Goal: Task Accomplishment & Management: Manage account settings

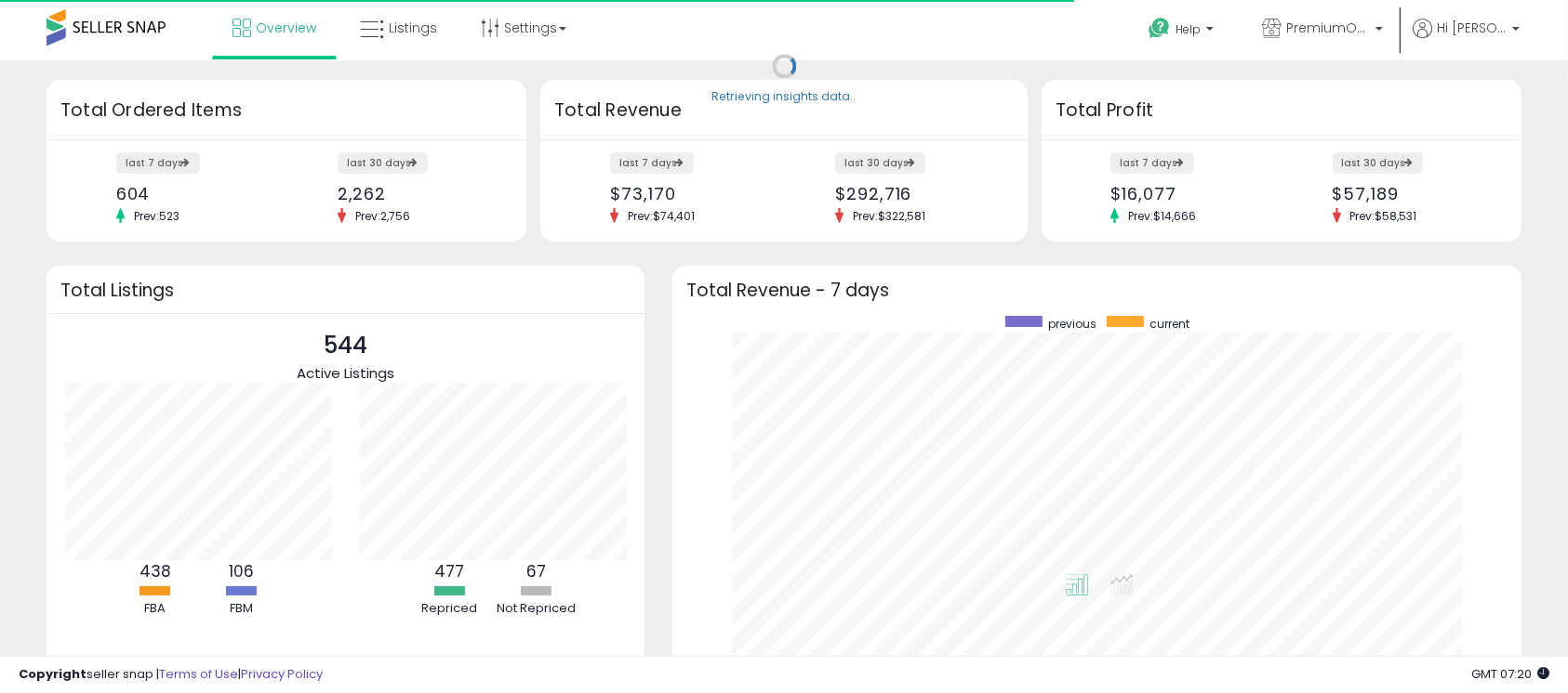
scroll to position [352, 811]
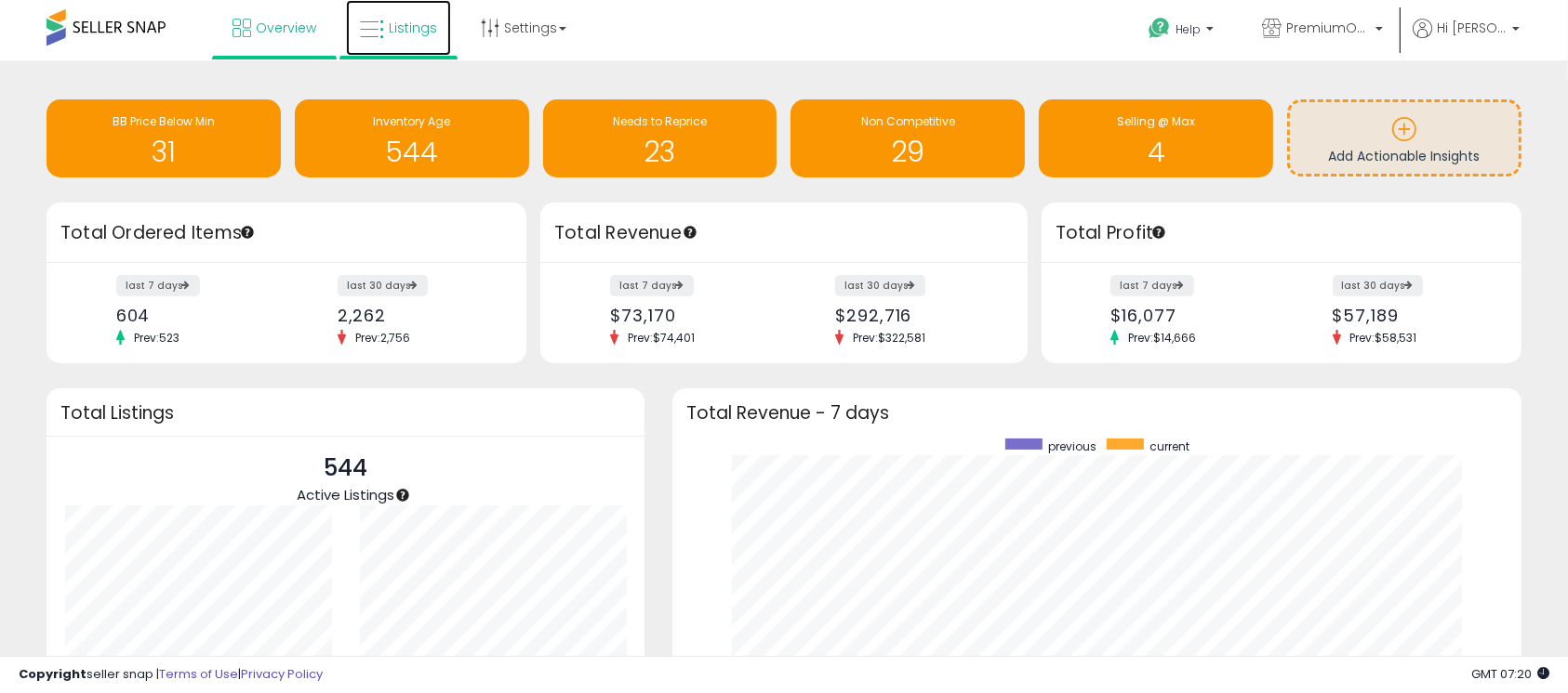
click at [401, 32] on span "Listings" at bounding box center [413, 28] width 49 height 19
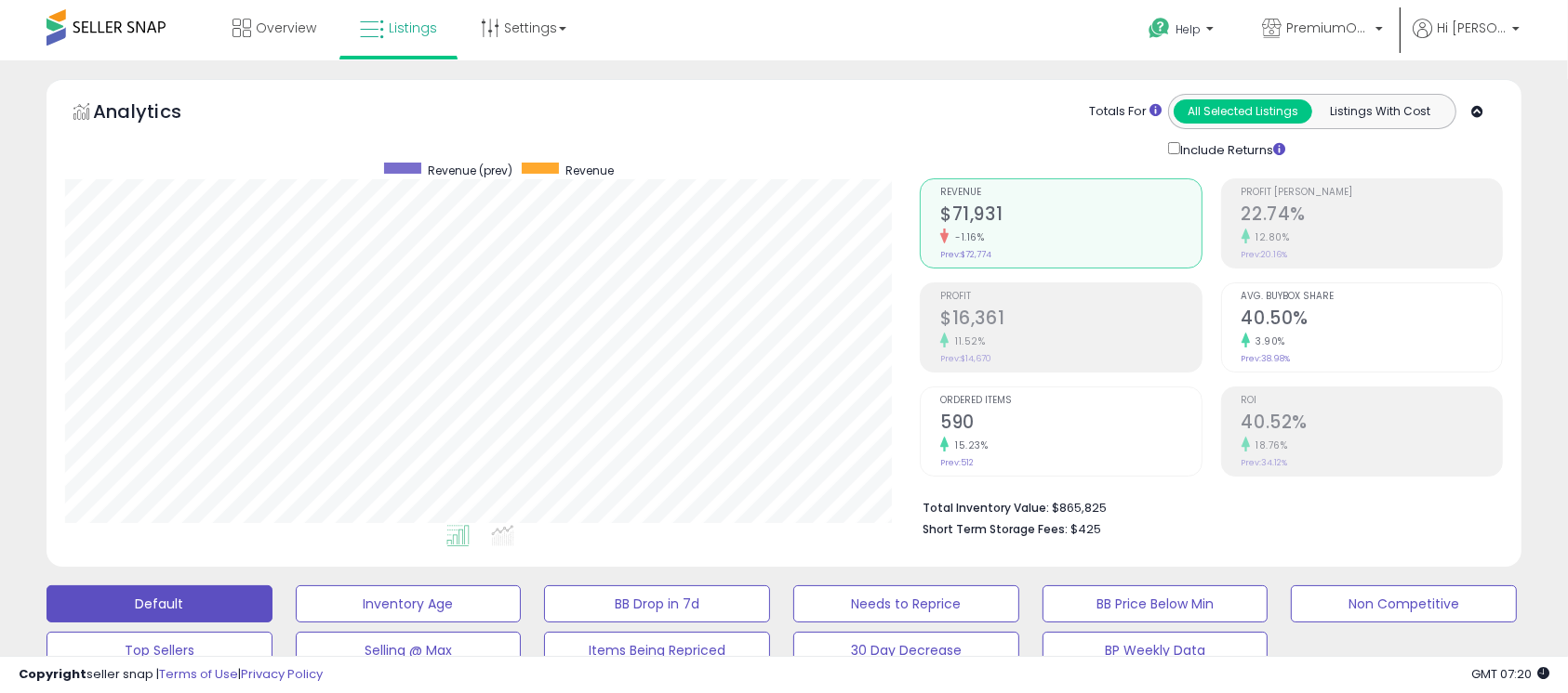
scroll to position [381, 856]
